Goal: Information Seeking & Learning: Check status

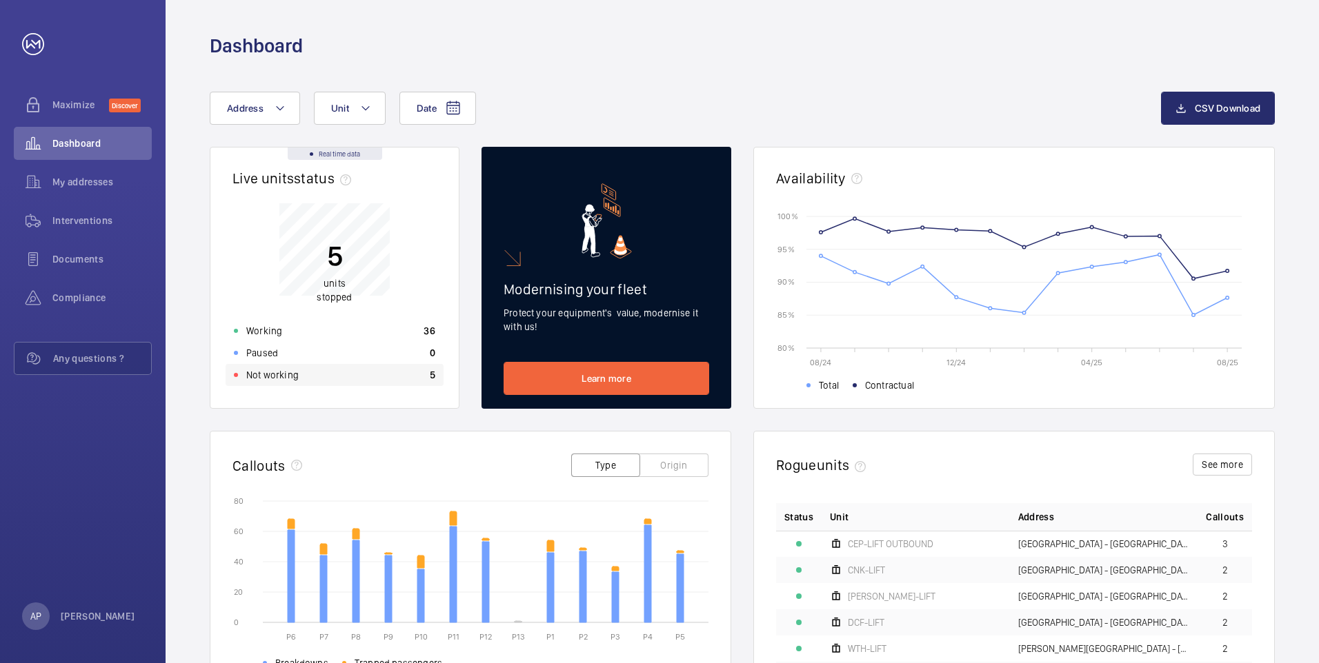
click at [280, 374] on p "Not working" at bounding box center [272, 375] width 52 height 14
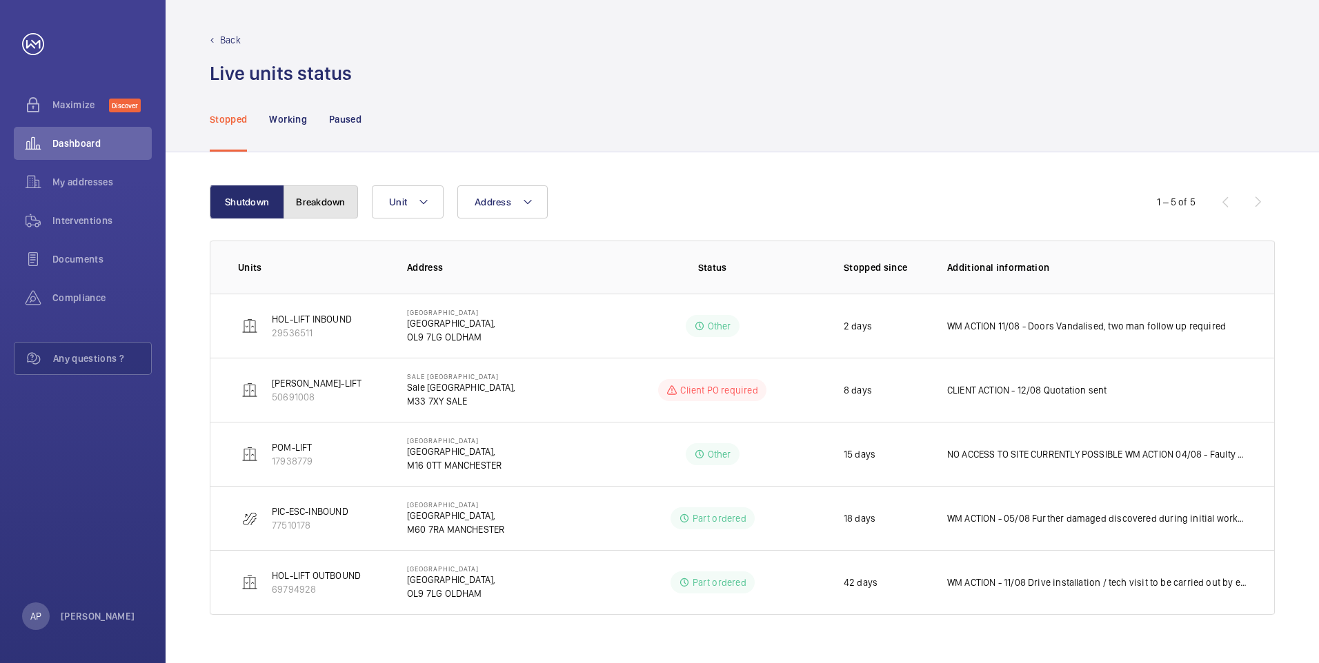
click at [325, 204] on button "Breakdown" at bounding box center [320, 202] width 74 height 33
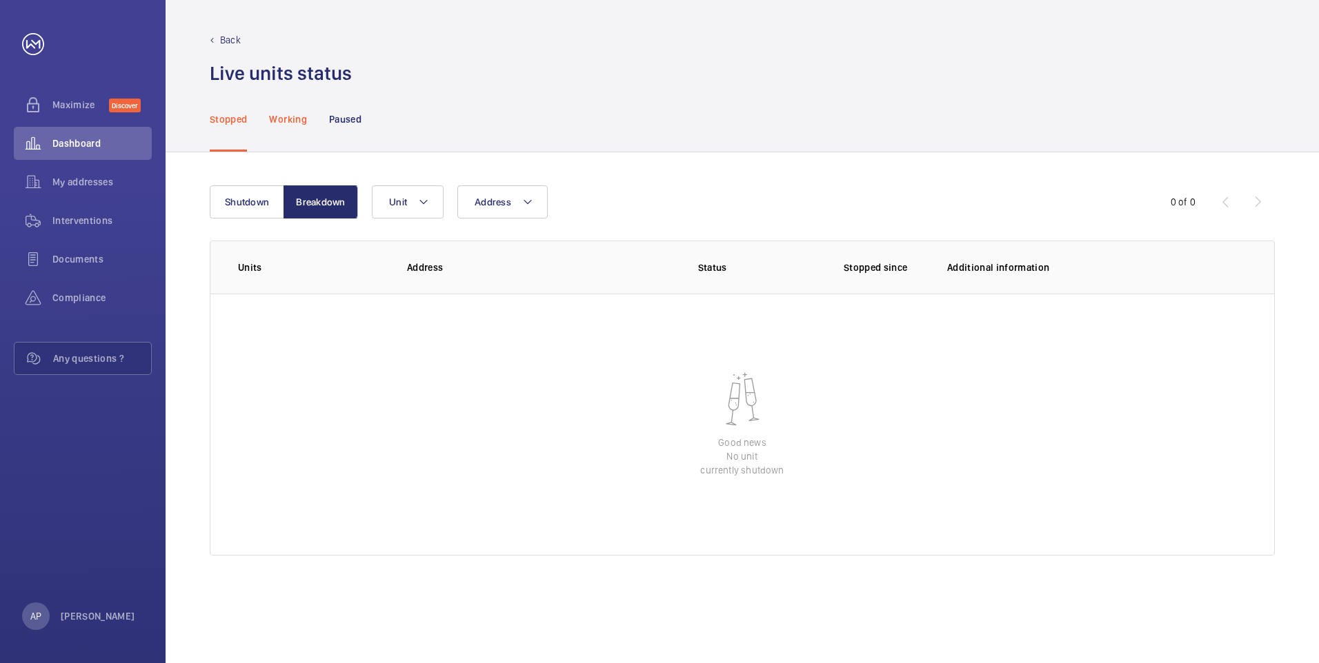
click at [281, 116] on p "Working" at bounding box center [287, 119] width 37 height 14
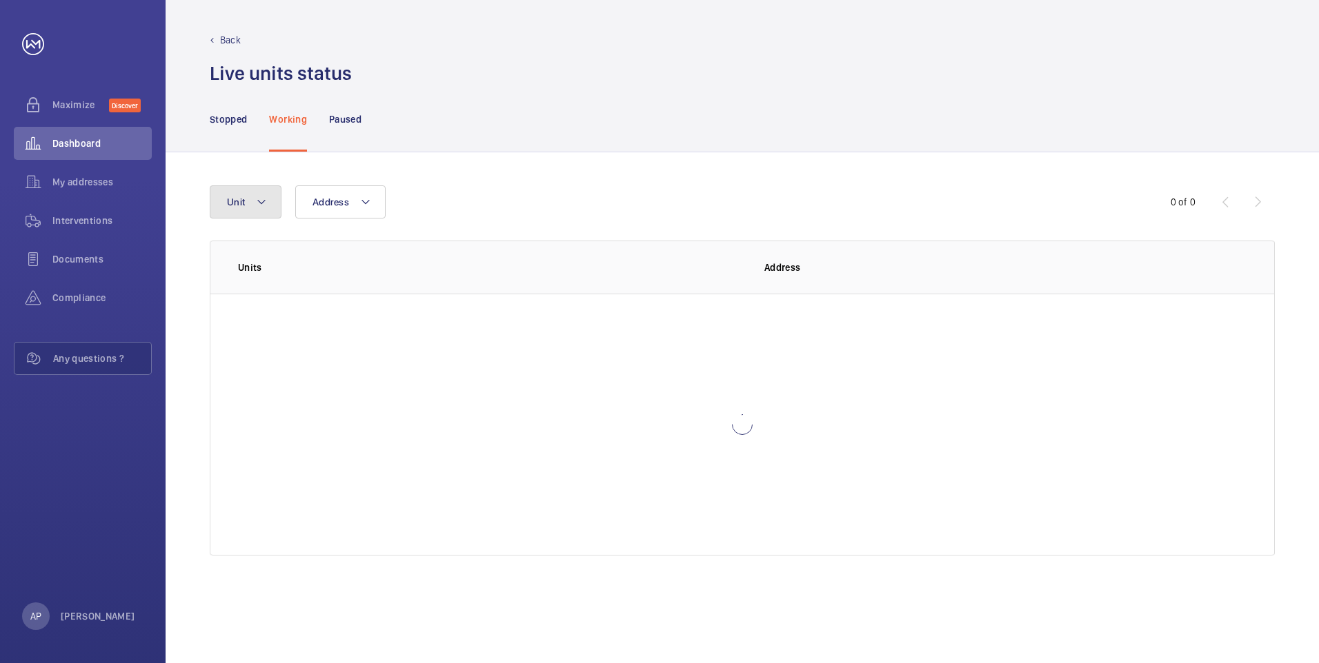
click at [261, 199] on mat-icon at bounding box center [261, 202] width 11 height 17
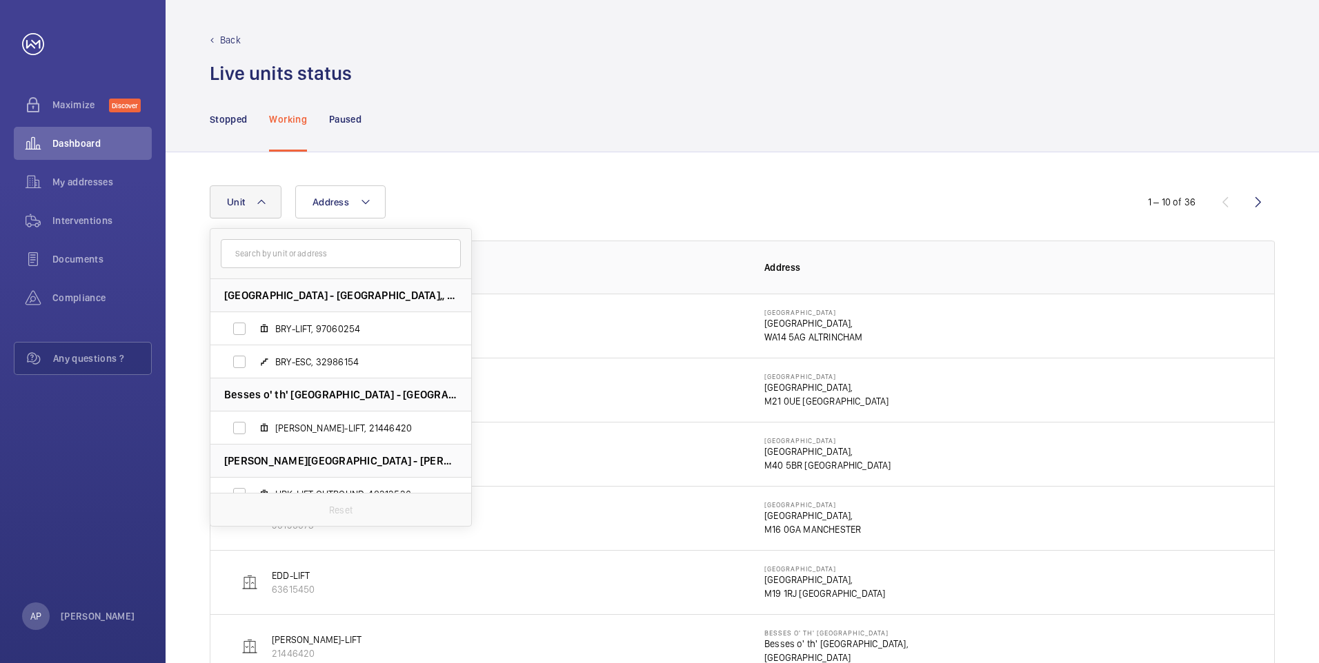
click at [299, 249] on input "text" at bounding box center [341, 253] width 240 height 29
type input "cep"
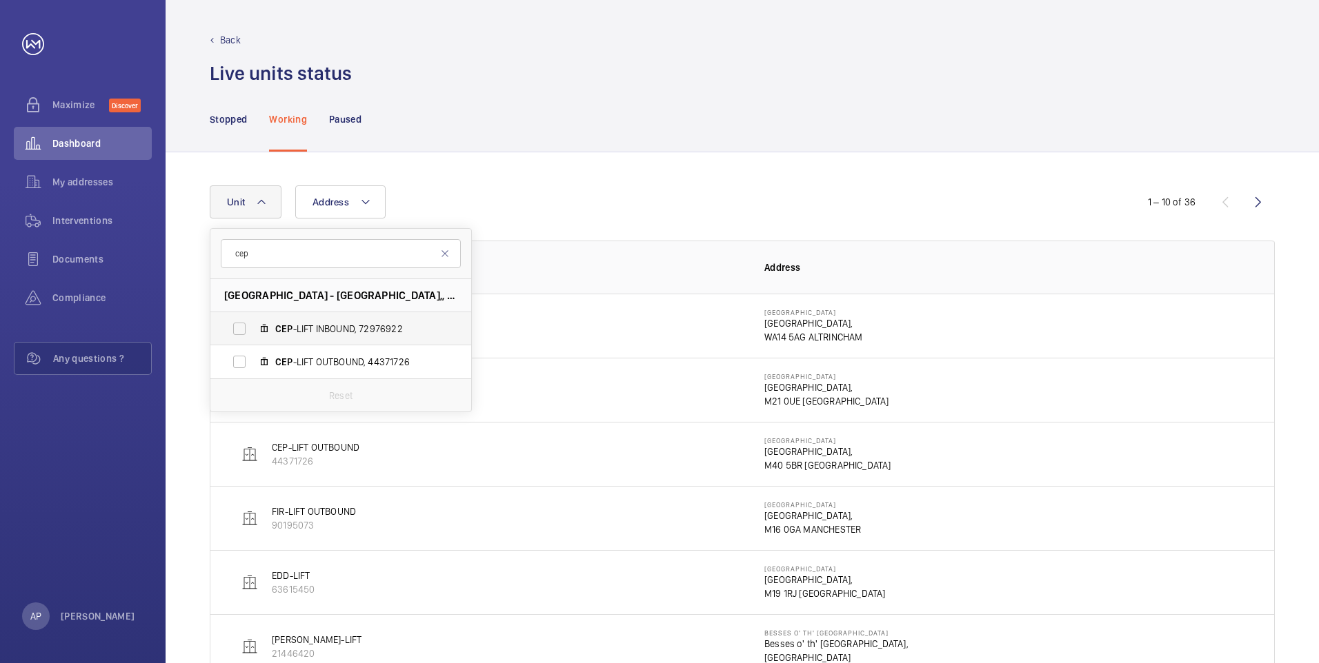
drag, startPoint x: 238, startPoint y: 330, endPoint x: 237, endPoint y: 341, distance: 11.8
click at [239, 330] on label "CEP -LIFT INBOUND, 72976922" at bounding box center [329, 328] width 239 height 33
click at [239, 330] on input "CEP -LIFT INBOUND, 72976922" at bounding box center [240, 329] width 28 height 28
checkbox input "true"
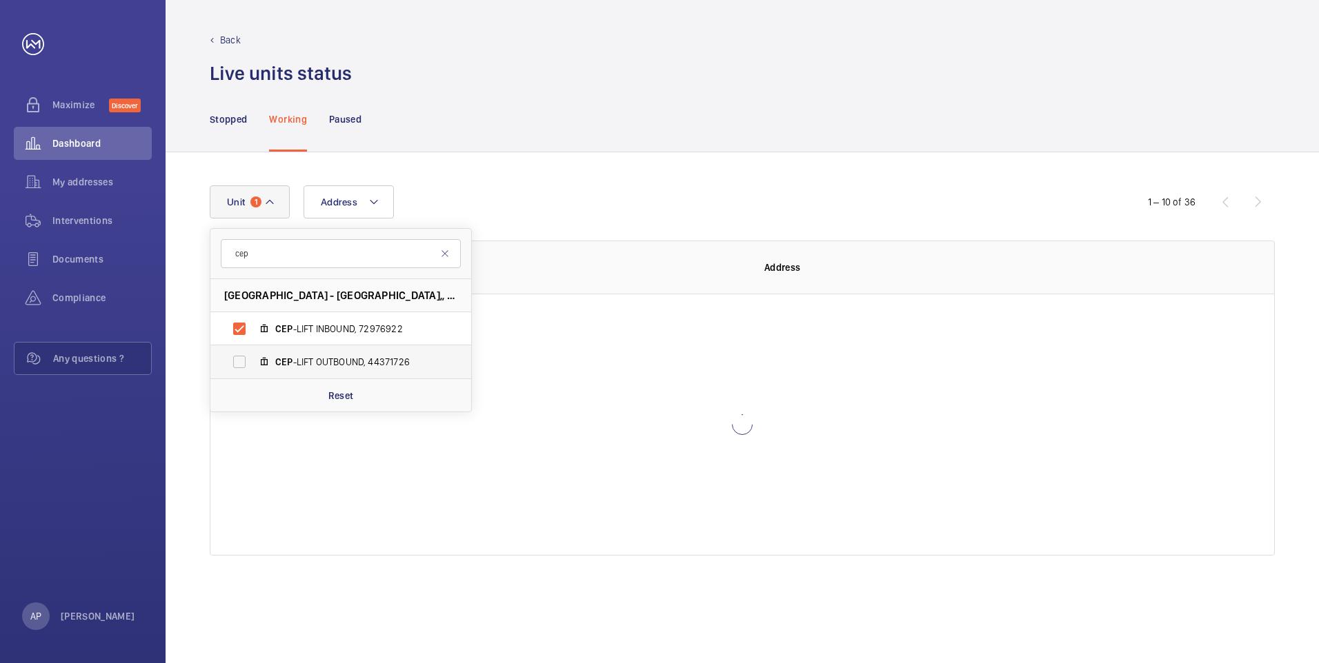
click at [239, 361] on label "CEP -LIFT OUTBOUND, 44371726" at bounding box center [329, 362] width 239 height 33
click at [239, 361] on input "CEP -LIFT OUTBOUND, 44371726" at bounding box center [240, 362] width 28 height 28
checkbox input "true"
click at [580, 130] on div "Stopped Working Paused" at bounding box center [742, 119] width 1065 height 66
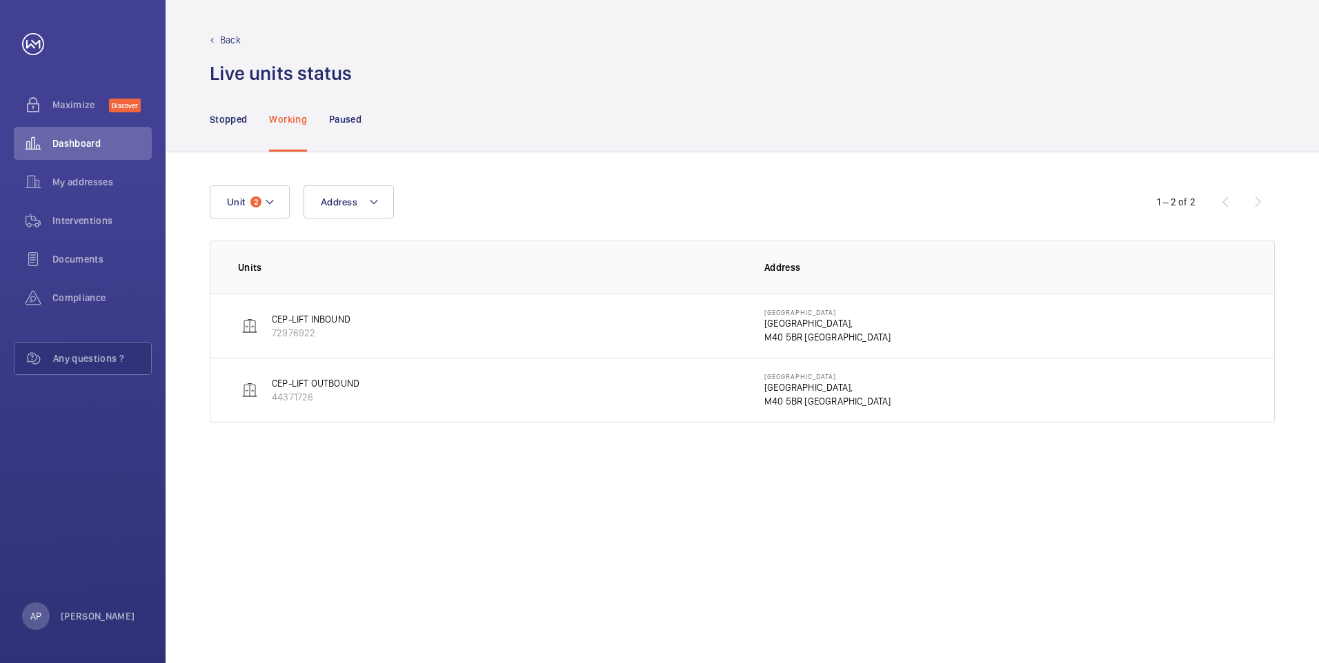
click at [277, 328] on p "72976922" at bounding box center [311, 333] width 79 height 14
click at [294, 319] on p "CEP-LIFT INBOUND" at bounding box center [311, 319] width 79 height 14
click at [361, 206] on button "Address" at bounding box center [348, 202] width 90 height 33
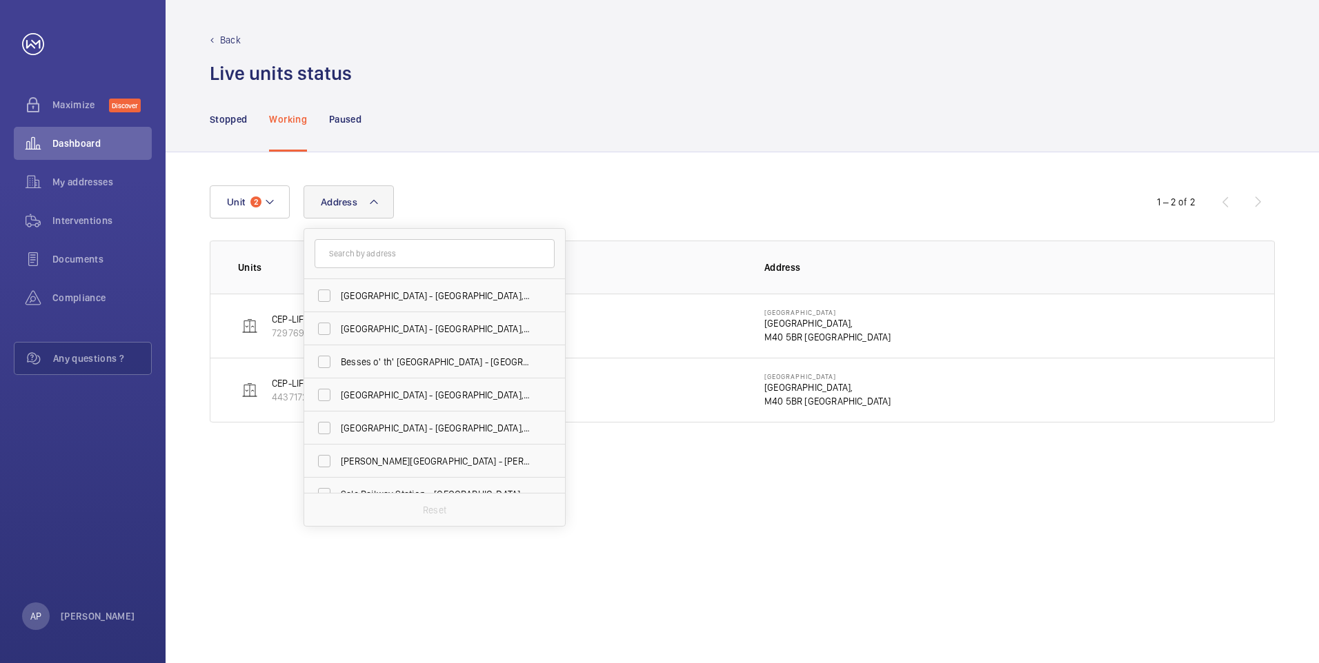
click at [270, 389] on wm-front-device-cell "CEP-LIFT OUTBOUND 44371726" at bounding box center [298, 391] width 121 height 28
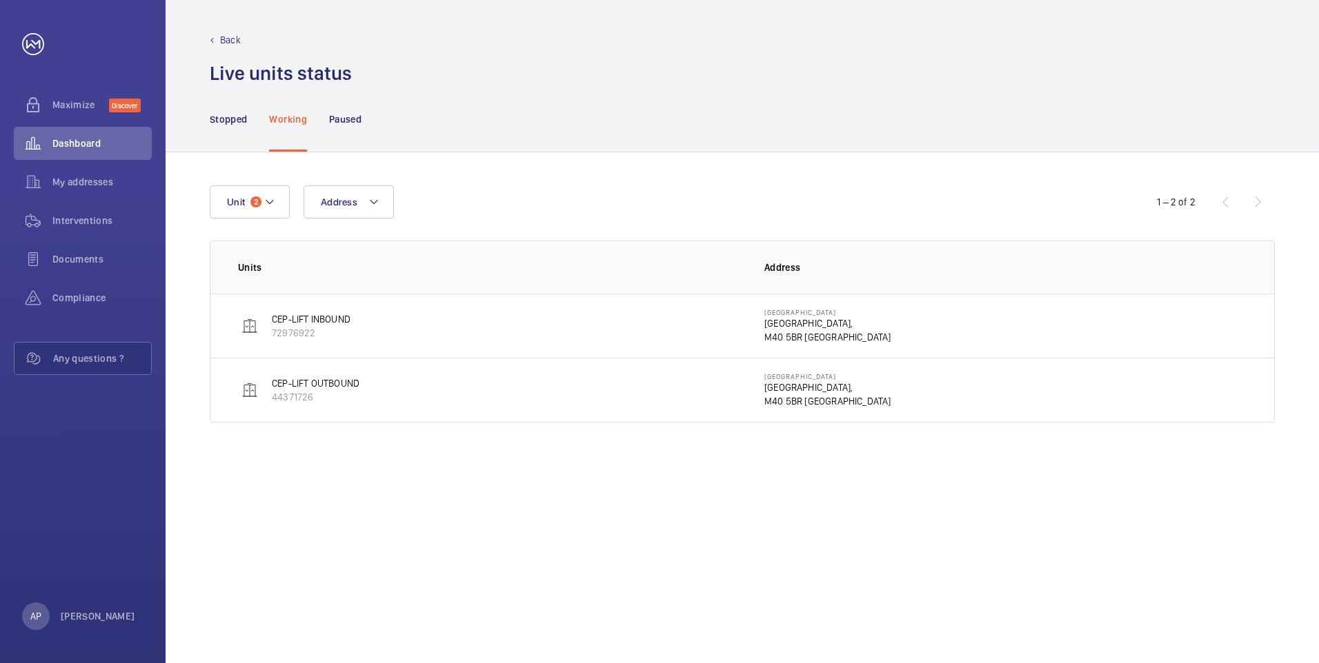
click at [289, 380] on p "CEP-LIFT OUTBOUND" at bounding box center [316, 384] width 88 height 14
click at [77, 143] on span "Dashboard" at bounding box center [101, 144] width 99 height 14
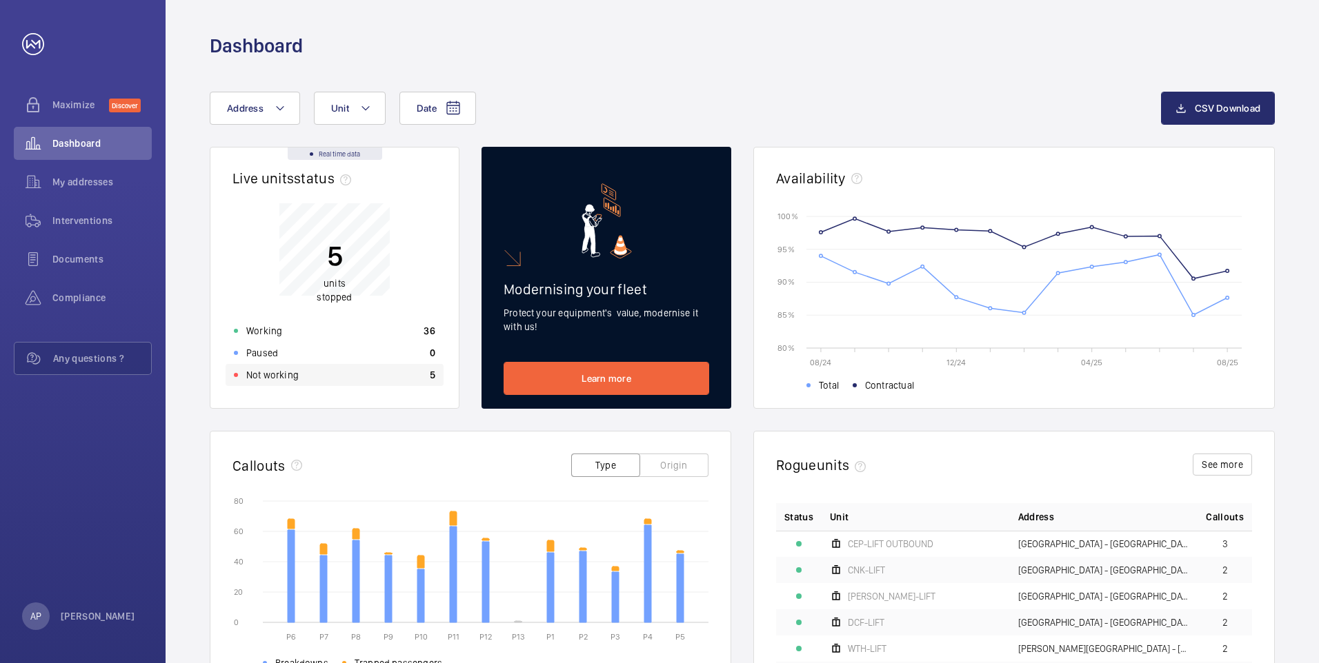
click at [275, 377] on p "Not working" at bounding box center [272, 375] width 52 height 14
